Goal: Navigation & Orientation: Find specific page/section

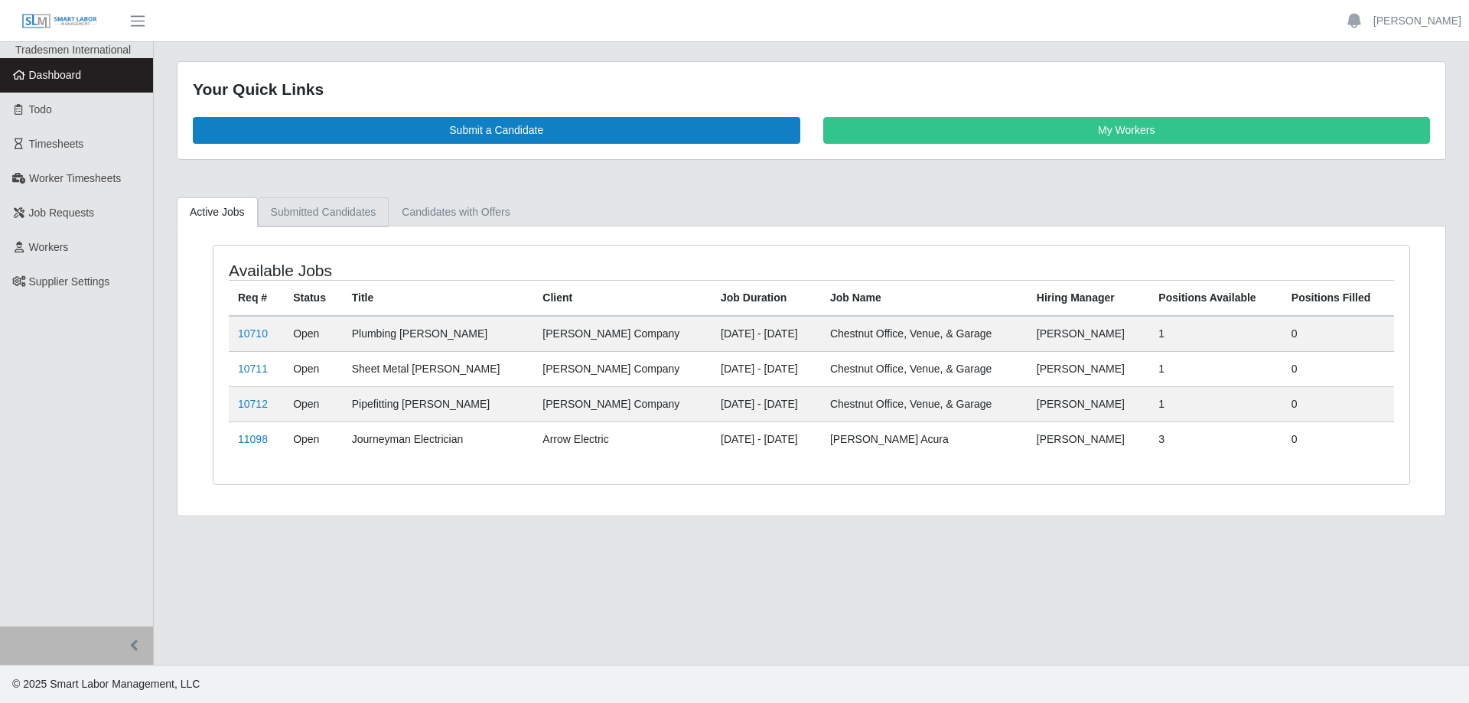
click at [292, 212] on link "Submitted Candidates" at bounding box center [324, 212] width 132 height 30
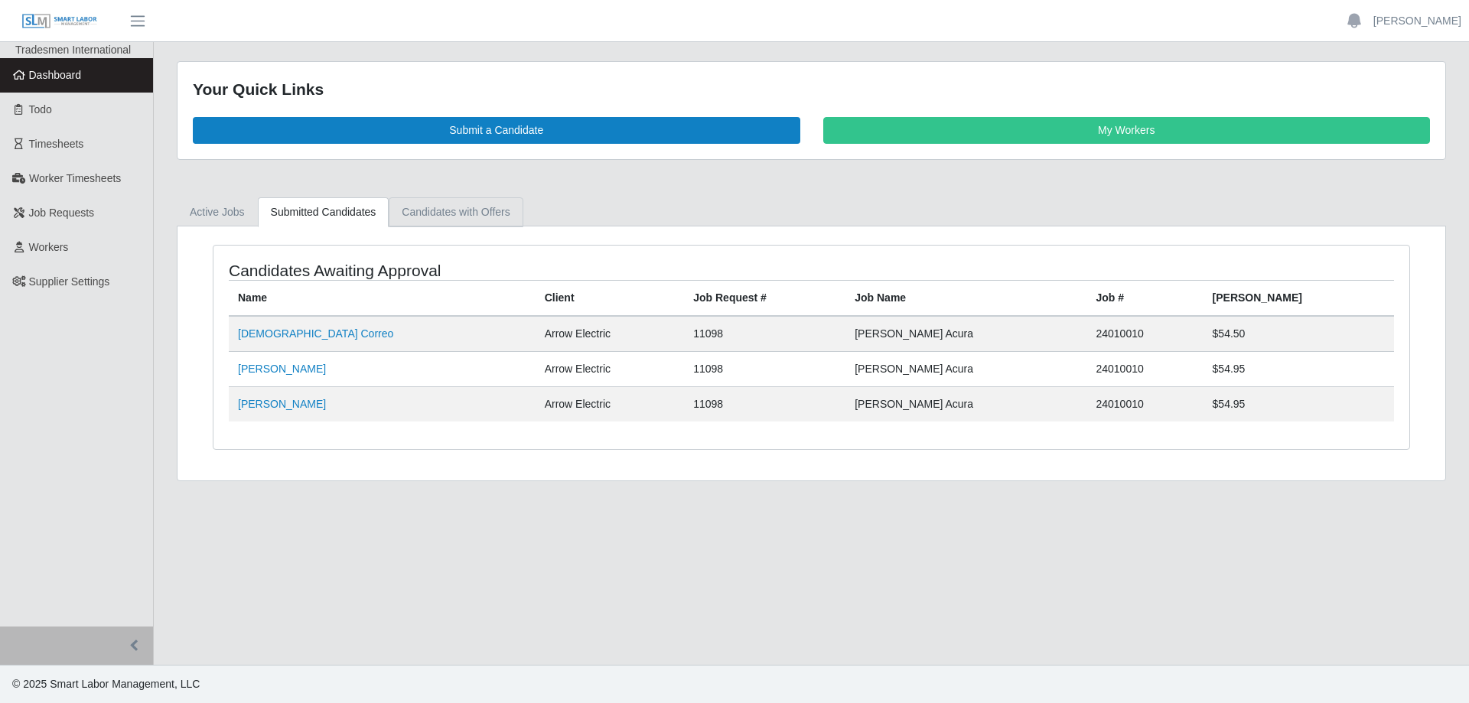
click at [457, 211] on link "Candidates with Offers" at bounding box center [456, 212] width 134 height 30
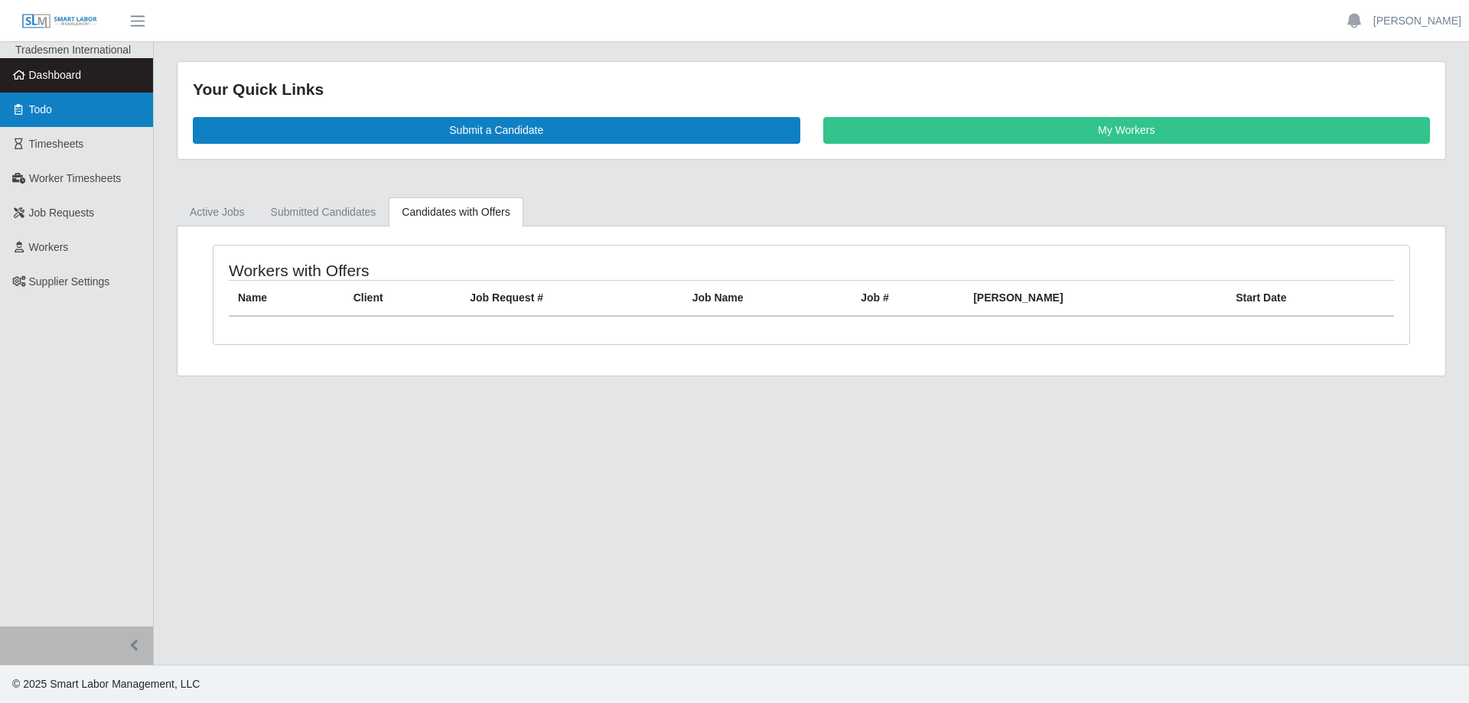
click at [77, 117] on link "Todo" at bounding box center [76, 110] width 153 height 34
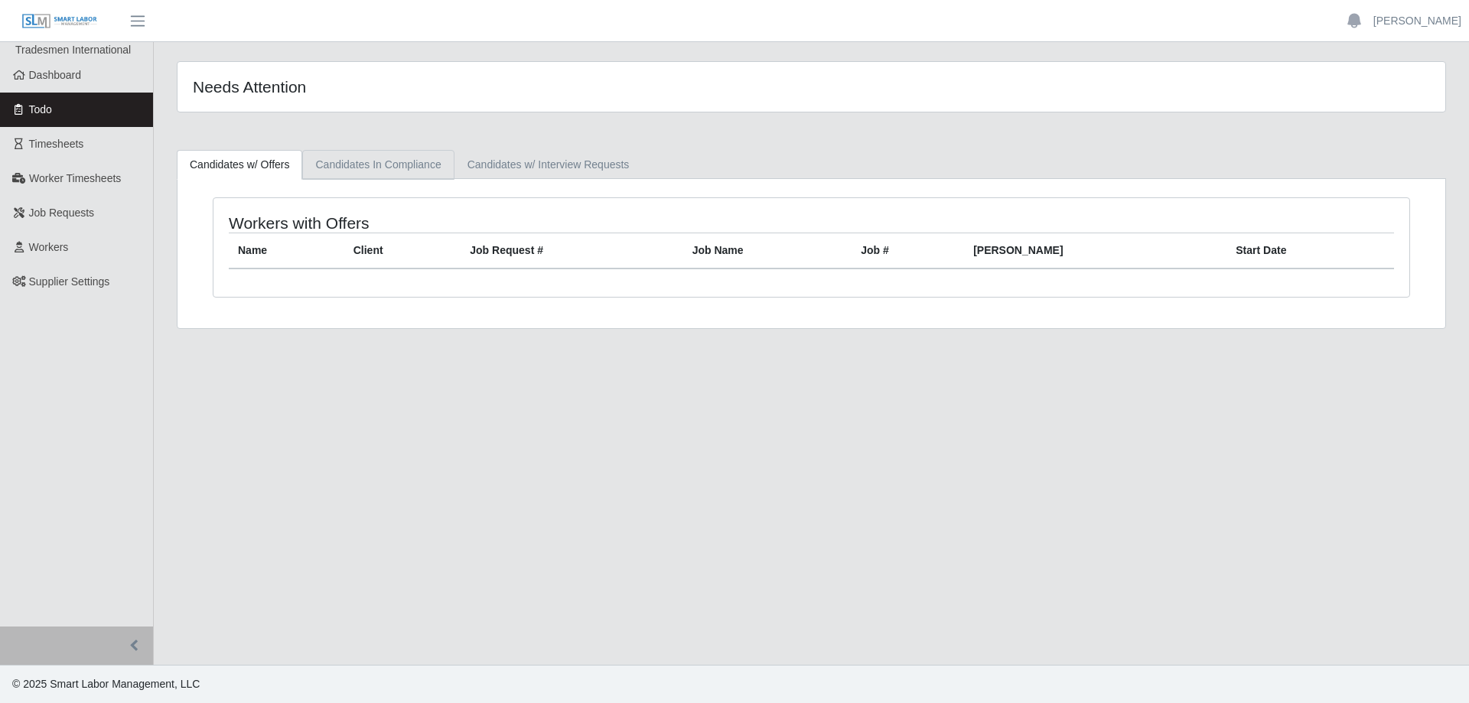
click at [332, 167] on link "Candidates In Compliance" at bounding box center [377, 165] width 151 height 30
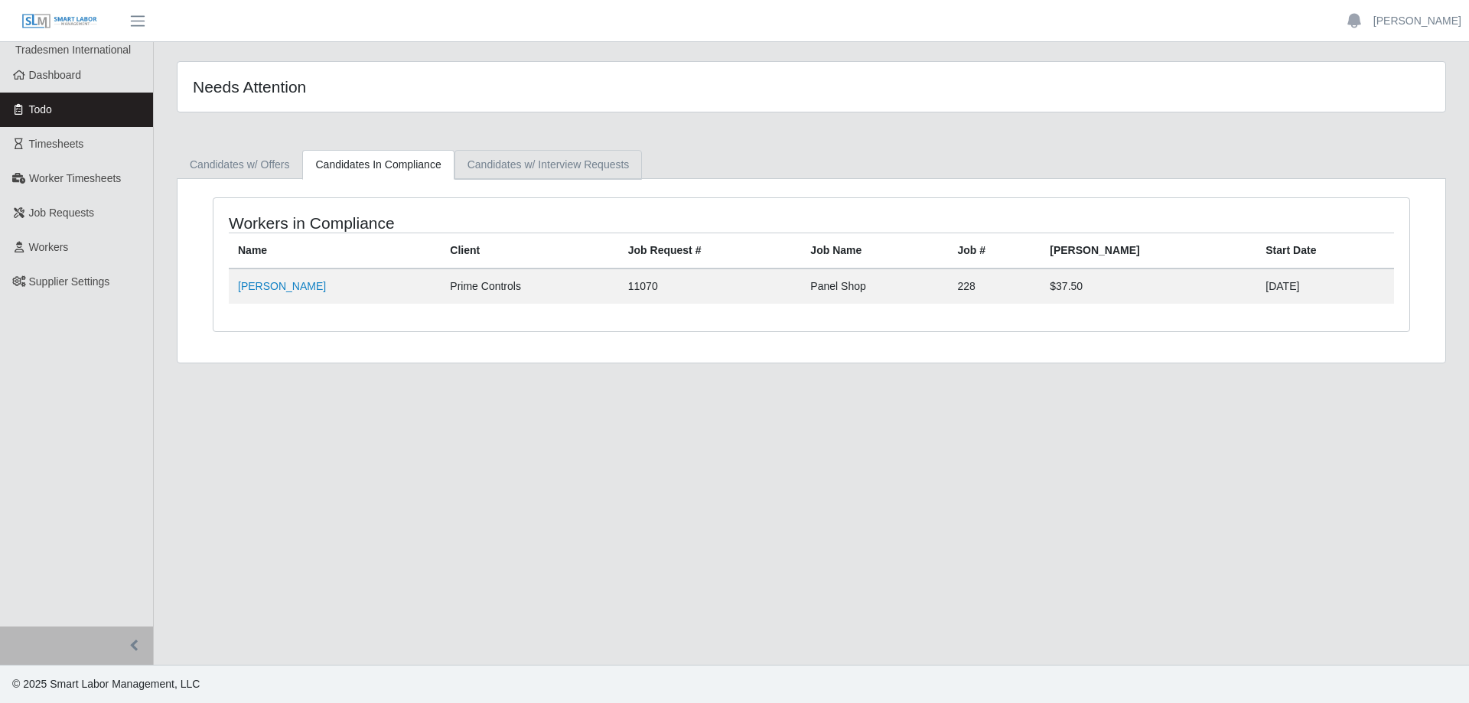
click at [570, 162] on link "Candidates w/ Interview Requests" at bounding box center [548, 165] width 188 height 30
